Goal: Ask a question

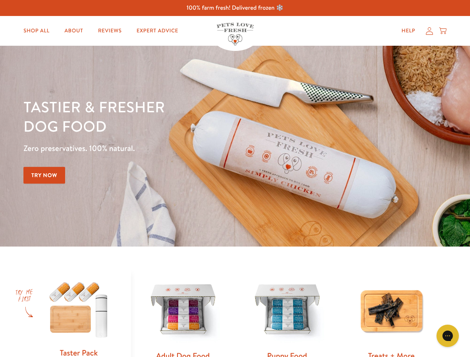
click at [235, 179] on div "Tastier & fresher dog food Zero preservatives. 100% natural. Try Now" at bounding box center [164, 146] width 282 height 98
click at [448, 336] on icon "Gorgias live chat" at bounding box center [447, 335] width 7 height 7
